Goal: Navigation & Orientation: Find specific page/section

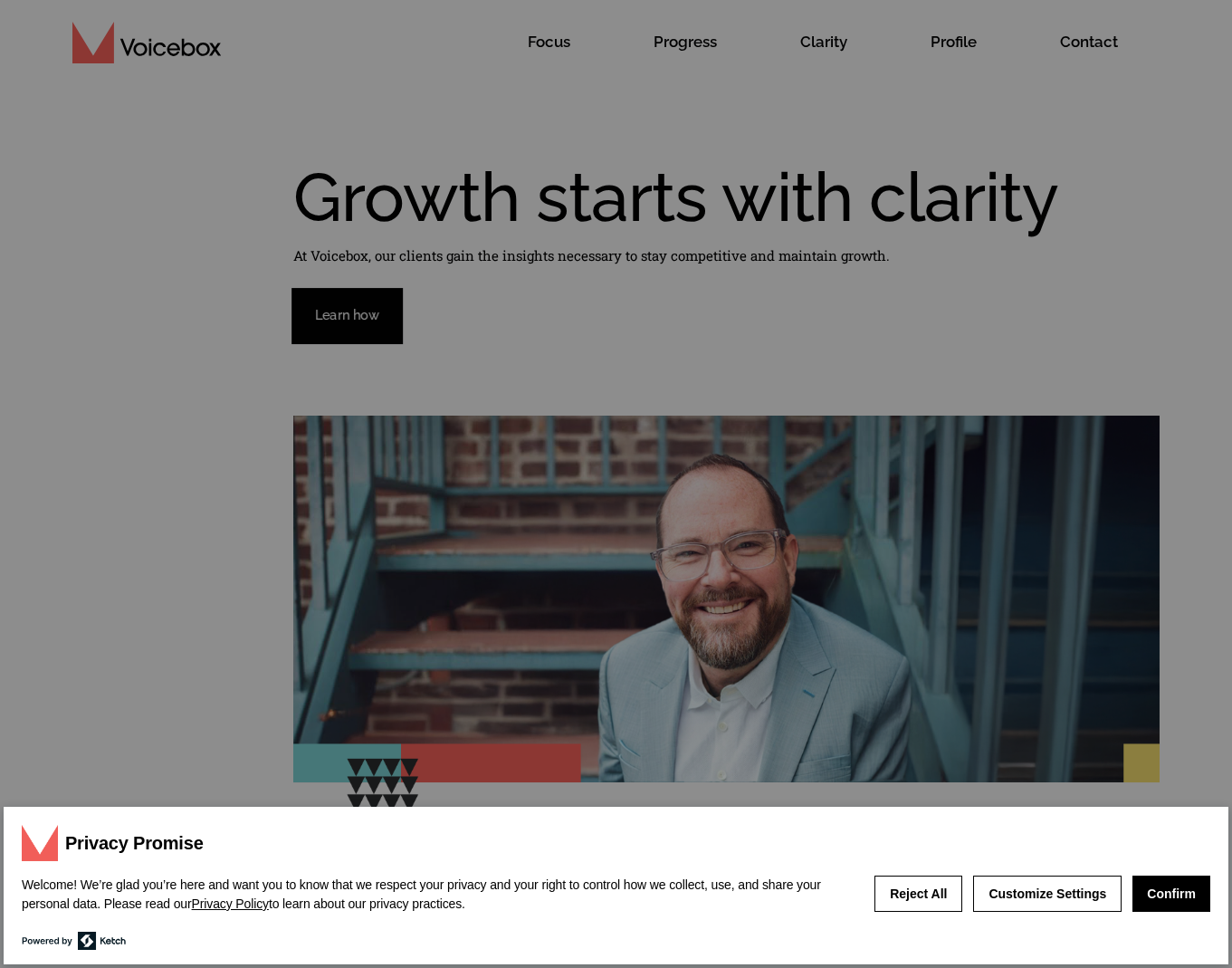
click at [1162, 893] on button "Confirm" at bounding box center [1171, 893] width 78 height 37
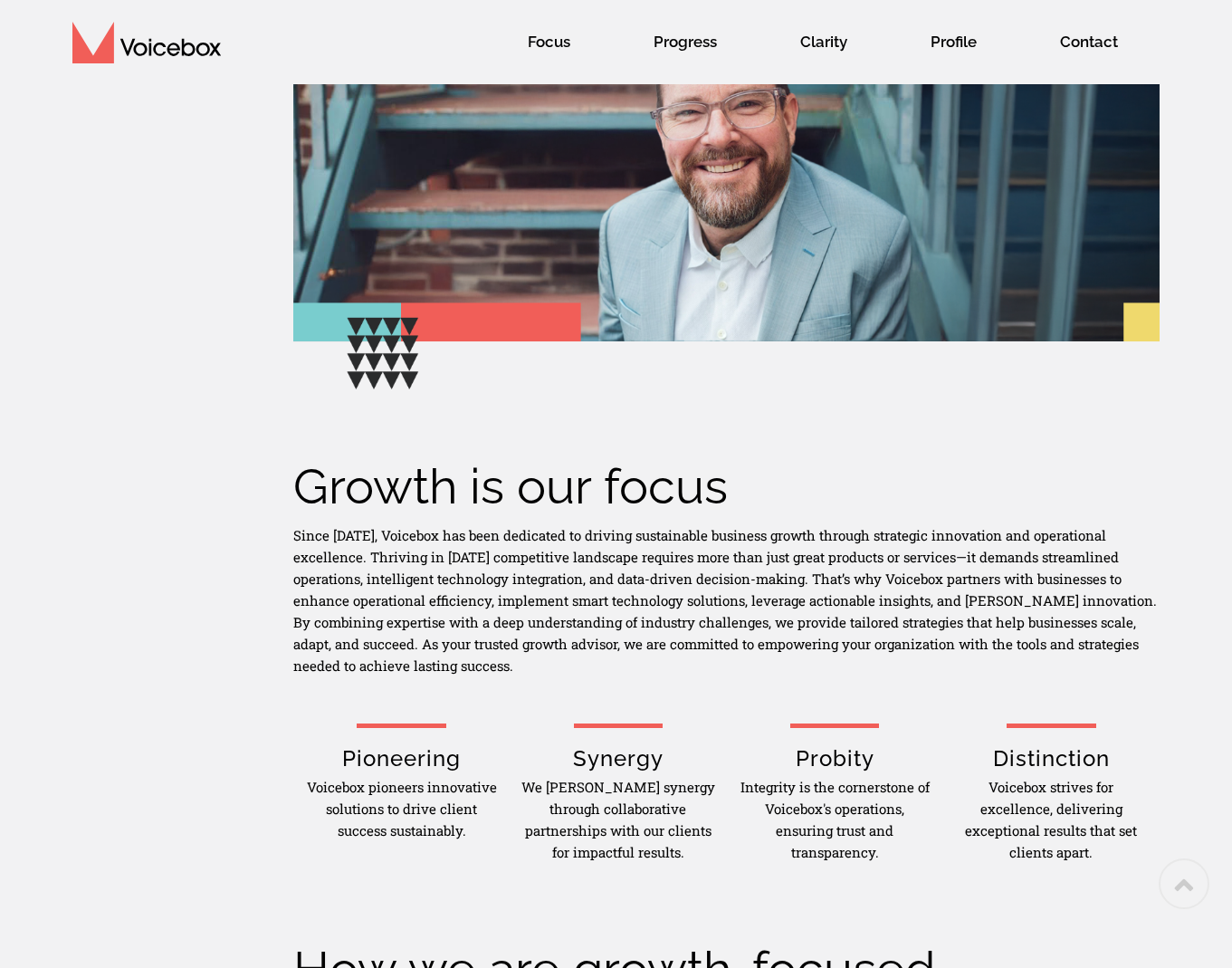
scroll to position [442, 0]
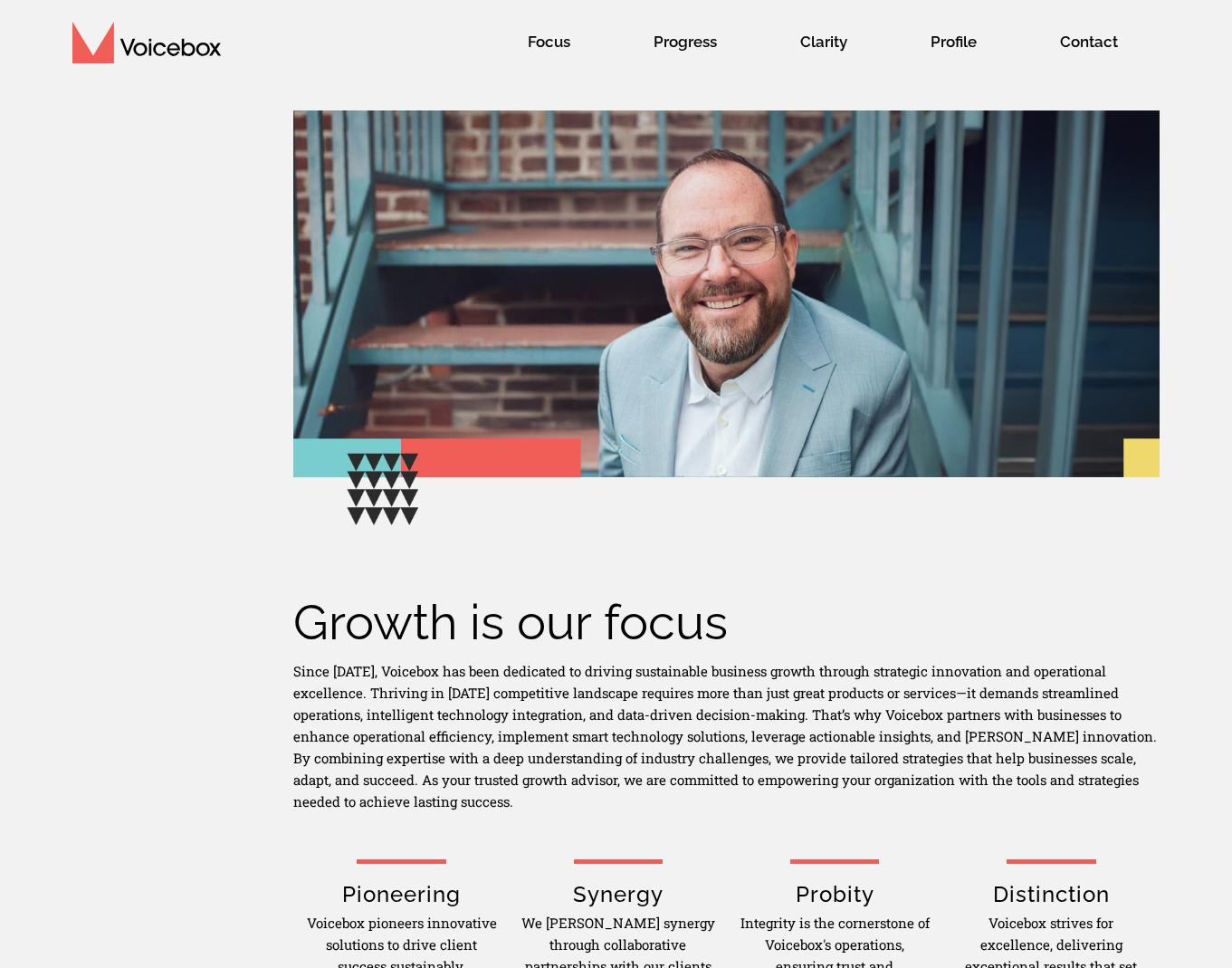
click at [953, 42] on span "Profile" at bounding box center [953, 42] width 82 height 47
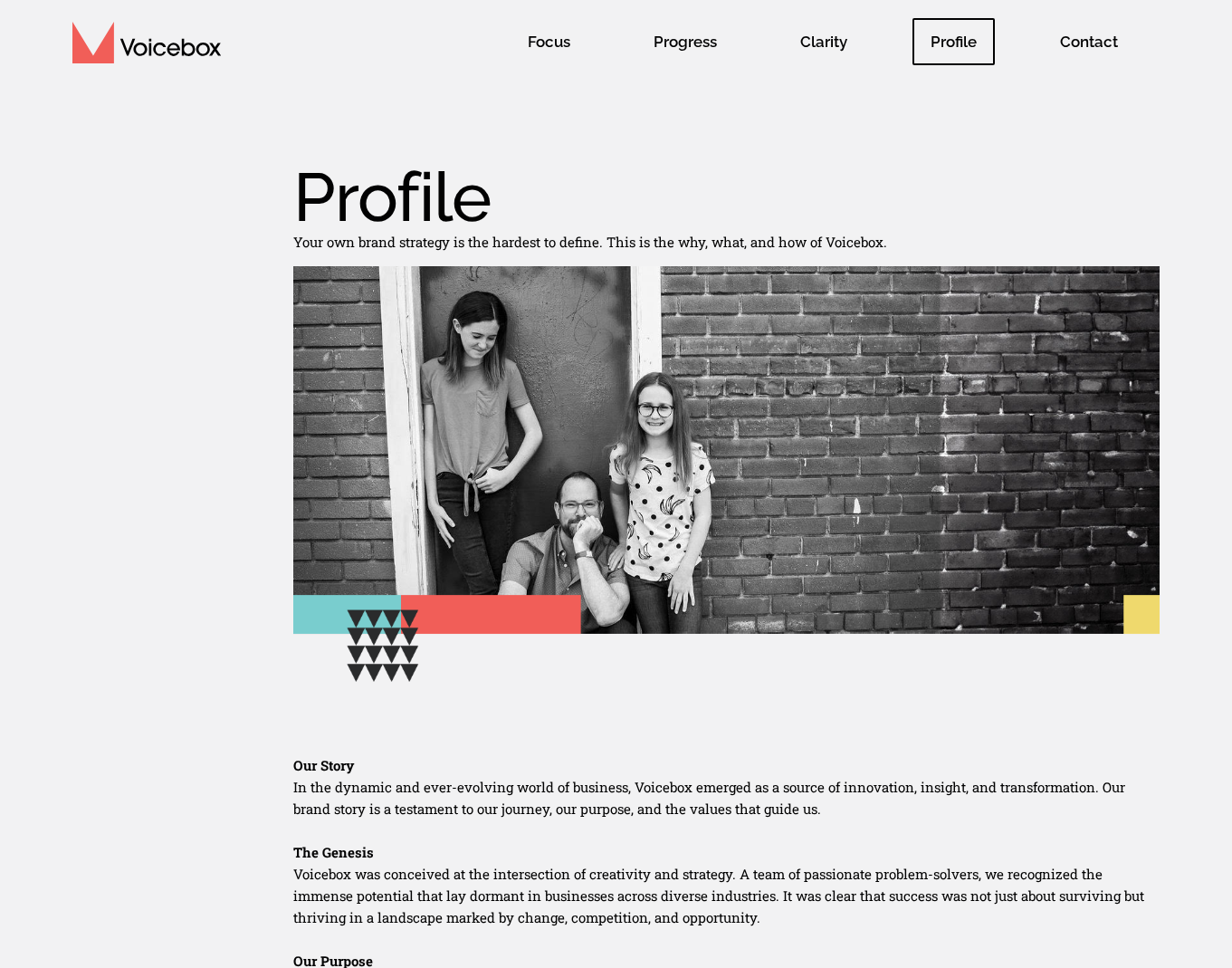
click at [162, 49] on img at bounding box center [146, 43] width 149 height 42
